Goal: Navigation & Orientation: Find specific page/section

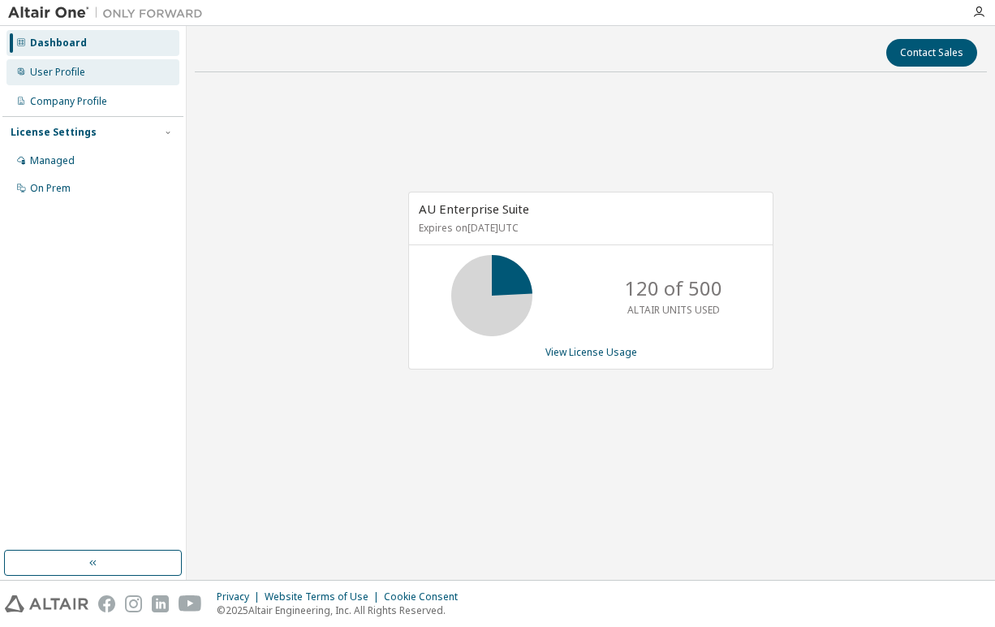
click at [76, 76] on div "User Profile" at bounding box center [57, 72] width 55 height 13
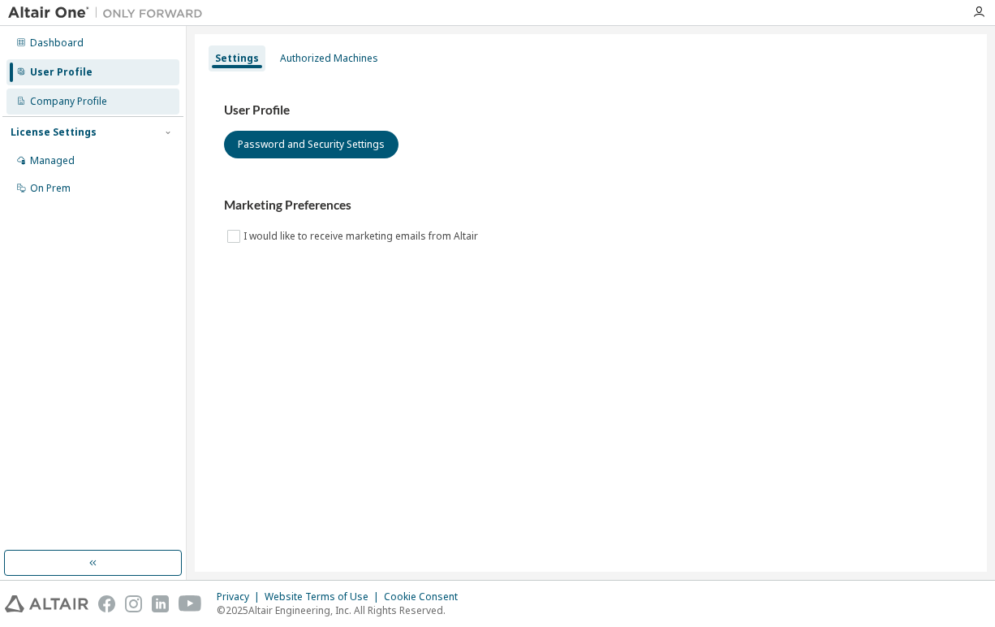
click at [85, 103] on div "Company Profile" at bounding box center [68, 101] width 77 height 13
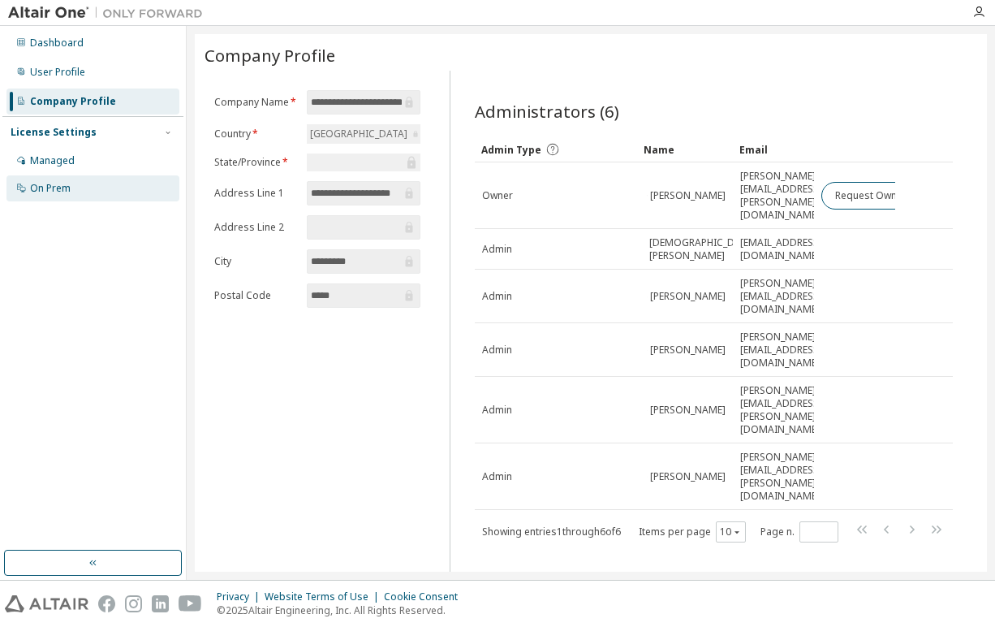
click at [85, 191] on div "On Prem" at bounding box center [92, 188] width 173 height 26
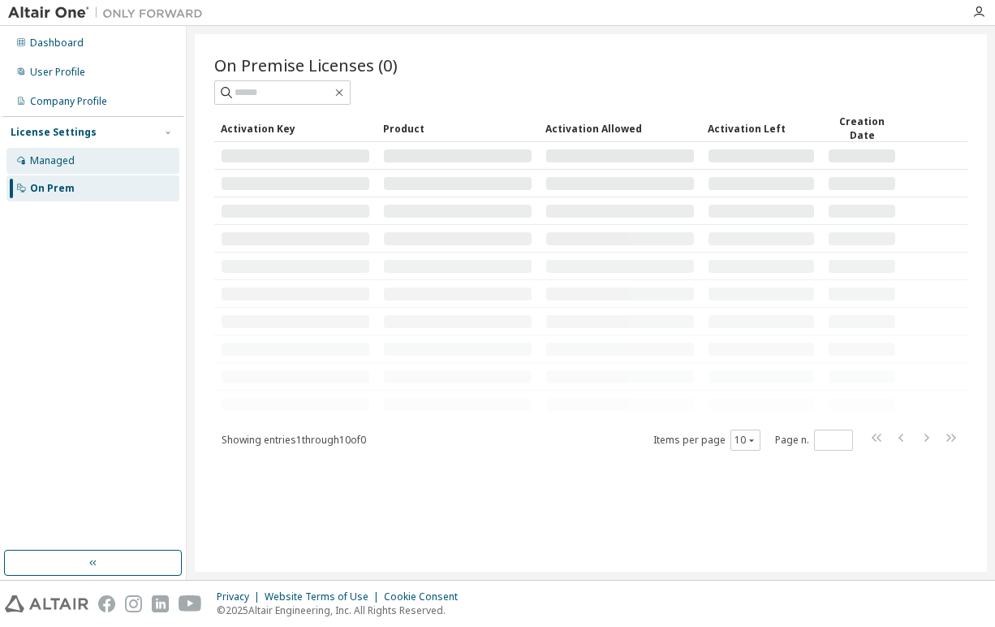
click at [71, 166] on div "Managed" at bounding box center [52, 160] width 45 height 13
